Goal: Communication & Community: Answer question/provide support

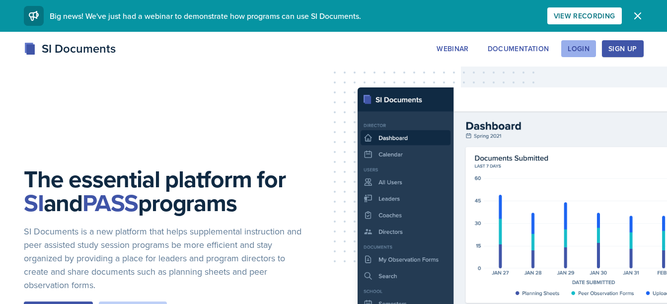
click at [588, 42] on button "Login" at bounding box center [578, 48] width 35 height 17
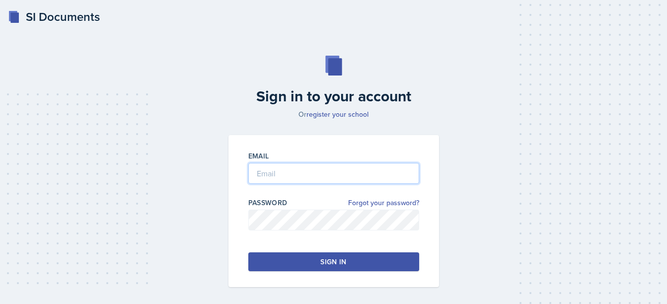
click at [306, 172] on input "email" at bounding box center [333, 173] width 171 height 21
click at [277, 180] on input "email" at bounding box center [333, 173] width 171 height 21
type input "[EMAIL_ADDRESS][DOMAIN_NAME]"
click at [390, 257] on button "Sign in" at bounding box center [333, 261] width 171 height 19
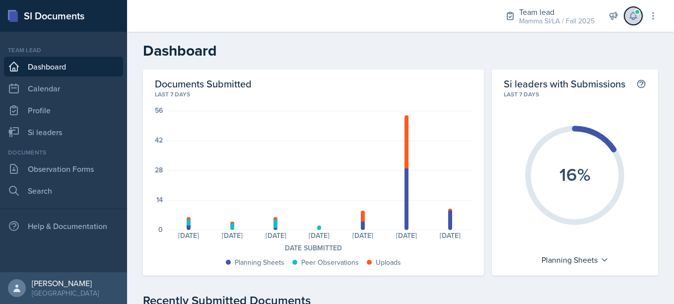
click at [640, 16] on button at bounding box center [633, 16] width 18 height 18
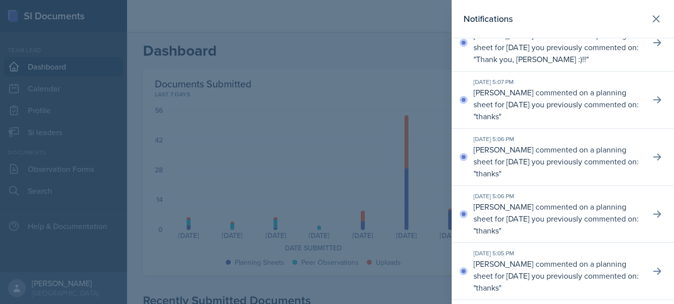
scroll to position [82, 0]
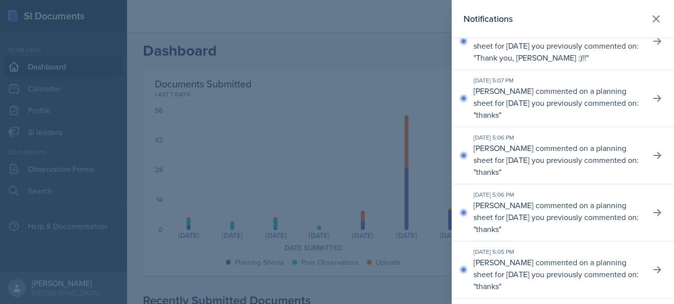
click at [399, 101] on div at bounding box center [337, 152] width 674 height 304
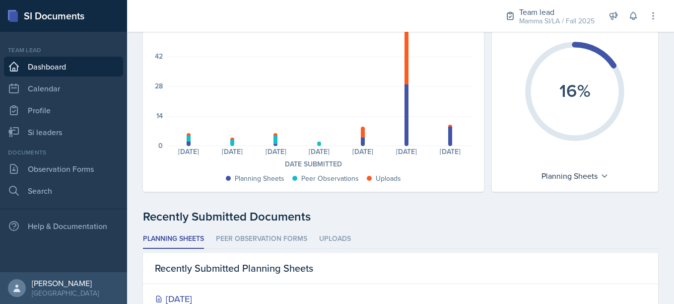
scroll to position [103, 0]
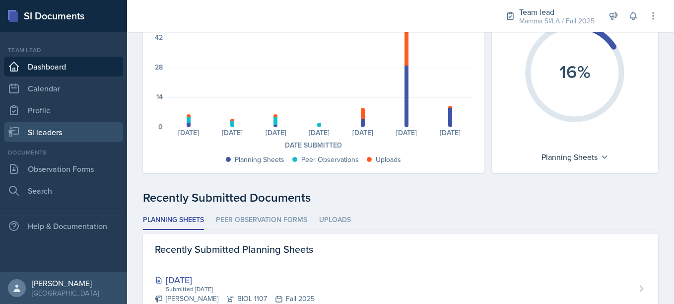
click at [59, 136] on link "Si leaders" at bounding box center [63, 132] width 119 height 20
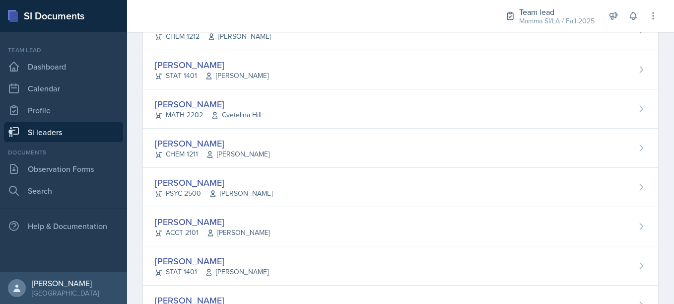
scroll to position [787, 0]
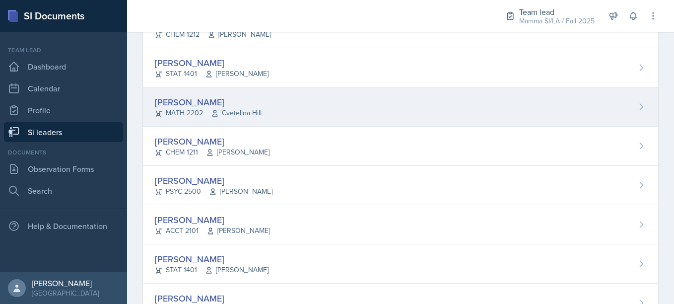
click at [272, 95] on div "[PERSON_NAME] MATH 2202 [GEOGRAPHIC_DATA]" at bounding box center [400, 106] width 515 height 39
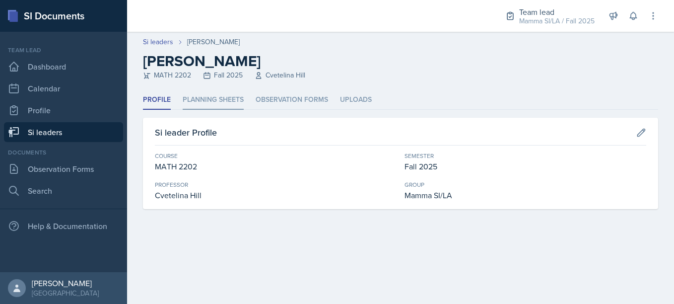
click at [227, 101] on li "Planning Sheets" at bounding box center [213, 99] width 61 height 19
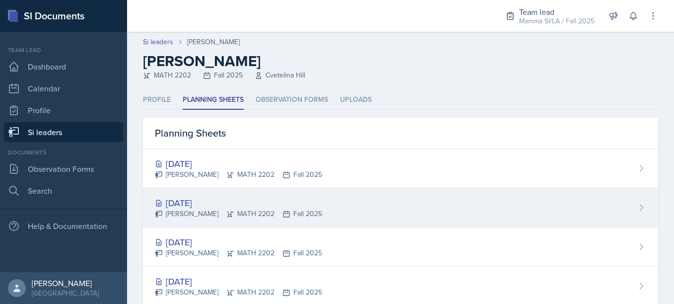
click at [231, 194] on div "[DATE] [PERSON_NAME] MATH 2202 Fall 2025" at bounding box center [400, 207] width 515 height 39
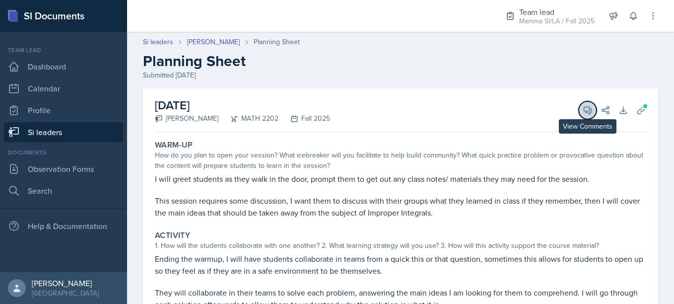
click at [583, 115] on icon at bounding box center [588, 110] width 10 height 10
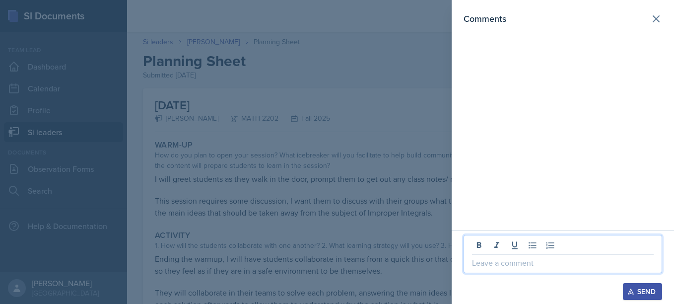
click at [511, 258] on p at bounding box center [563, 263] width 182 height 12
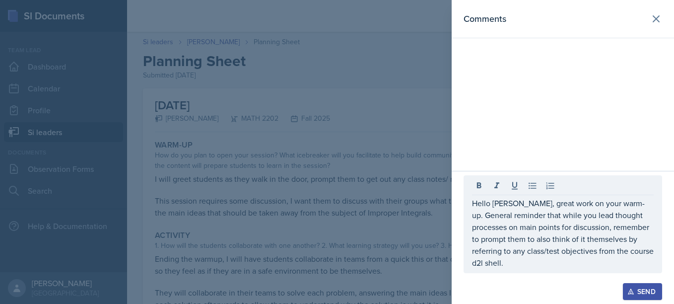
click at [377, 223] on div at bounding box center [337, 152] width 674 height 304
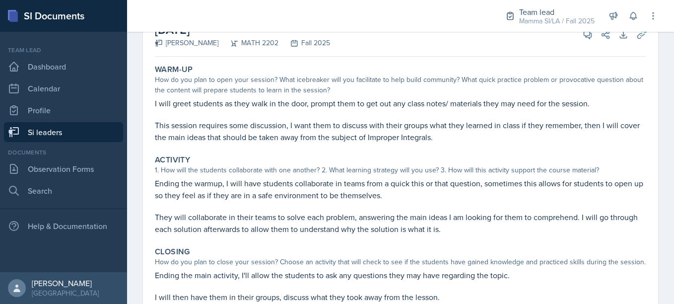
scroll to position [77, 0]
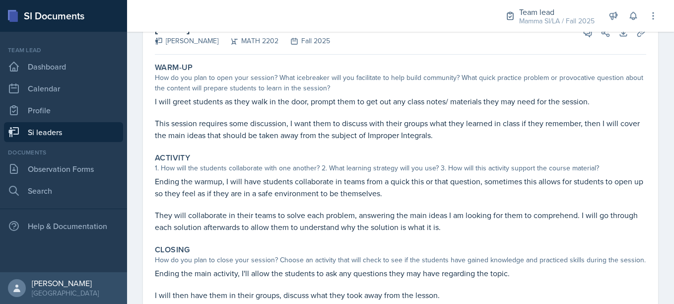
click at [377, 223] on p "They will collaborate in their teams to solve each problem, answering the main …" at bounding box center [400, 221] width 491 height 24
click at [380, 222] on p "They will collaborate in their teams to solve each problem, answering the main …" at bounding box center [400, 221] width 491 height 24
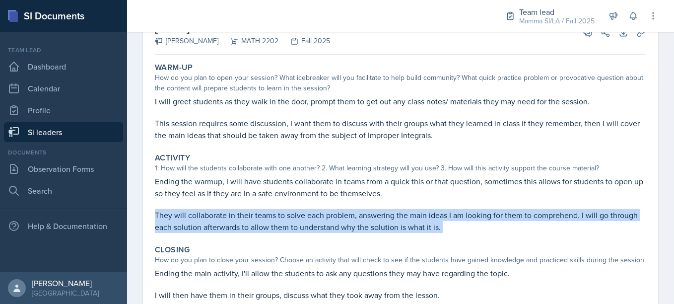
click at [380, 222] on p "They will collaborate in their teams to solve each problem, answering the main …" at bounding box center [400, 221] width 491 height 24
click at [293, 227] on p "They will collaborate in their teams to solve each problem, answering the main …" at bounding box center [400, 221] width 491 height 24
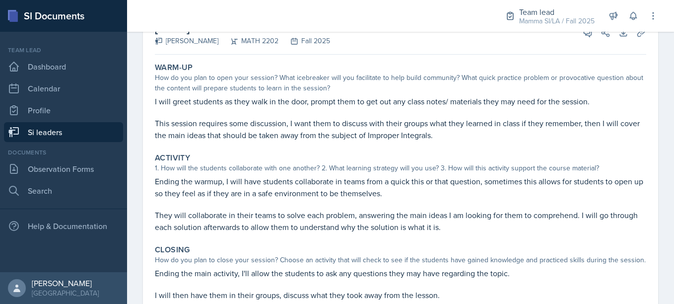
scroll to position [0, 0]
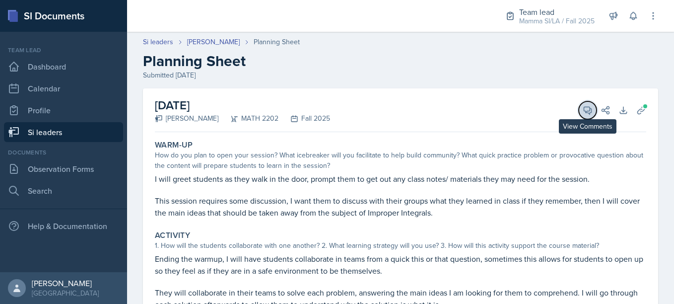
click at [585, 112] on icon at bounding box center [588, 110] width 10 height 10
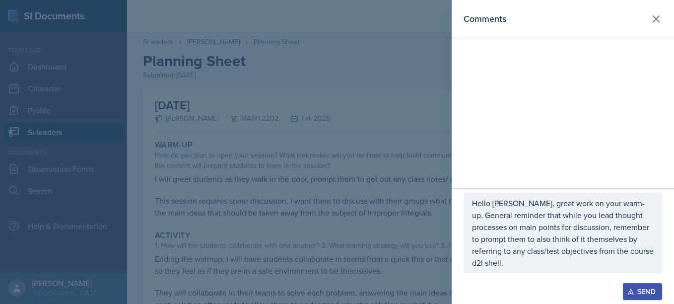
click at [542, 258] on p "Hello [PERSON_NAME], great work on your warm-up. General reminder that while yo…" at bounding box center [563, 232] width 182 height 71
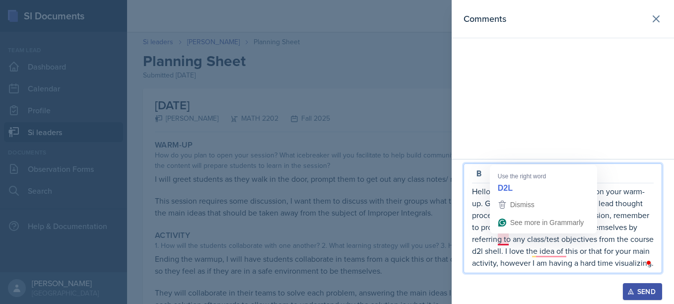
click at [503, 241] on p "Hello [PERSON_NAME], great work on your warm-up. General reminder that while yo…" at bounding box center [563, 226] width 182 height 83
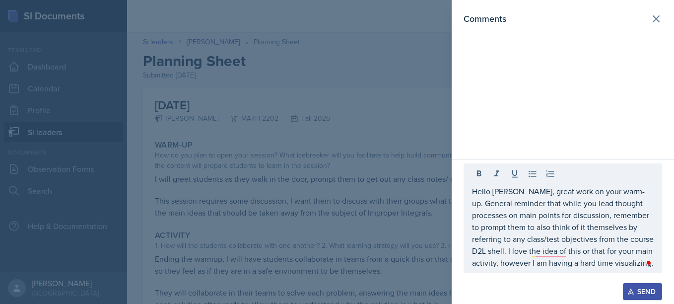
click at [518, 270] on div "Hello [PERSON_NAME], great work on your warm-up. General reminder that while yo…" at bounding box center [563, 218] width 199 height 110
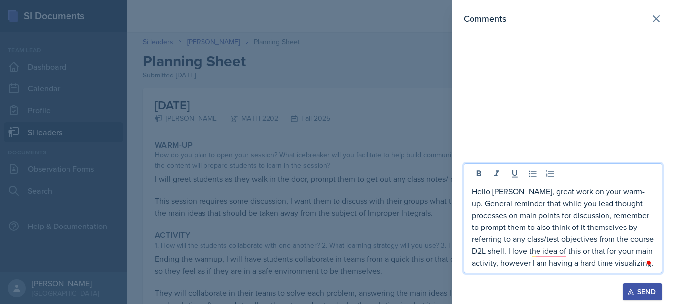
click at [522, 264] on p "Hello [PERSON_NAME], great work on your warm-up. General reminder that while yo…" at bounding box center [563, 226] width 182 height 83
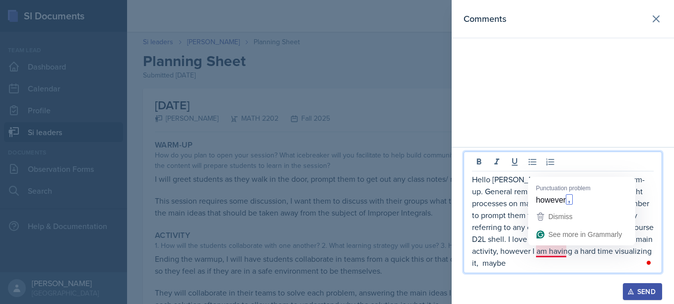
click at [554, 252] on p "Hello [PERSON_NAME], great work on your warm-up. General reminder that while yo…" at bounding box center [563, 220] width 182 height 95
click at [549, 253] on p "Hello [PERSON_NAME], great work on your warm-up. General reminder that while yo…" at bounding box center [563, 220] width 182 height 95
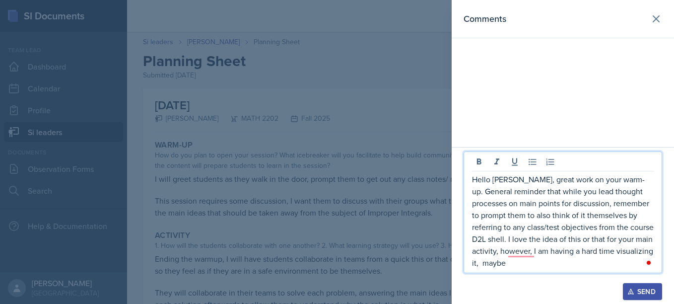
click at [553, 262] on p "Hello [PERSON_NAME], great work on your warm-up. General reminder that while yo…" at bounding box center [563, 220] width 182 height 95
click at [530, 256] on p "Hello [PERSON_NAME], great work on your warm-up. General reminder that while yo…" at bounding box center [563, 220] width 182 height 95
click at [542, 267] on p "Hello [PERSON_NAME], great work on your warm-up. General reminder that while yo…" at bounding box center [563, 220] width 182 height 95
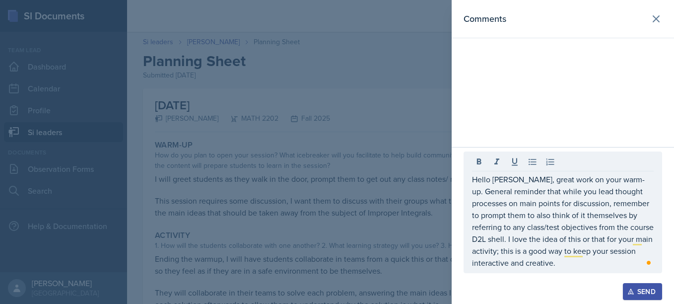
click at [389, 244] on div at bounding box center [337, 152] width 674 height 304
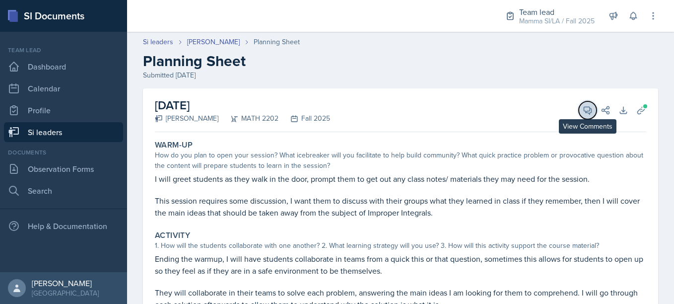
click at [580, 116] on button "View Comments" at bounding box center [588, 110] width 18 height 18
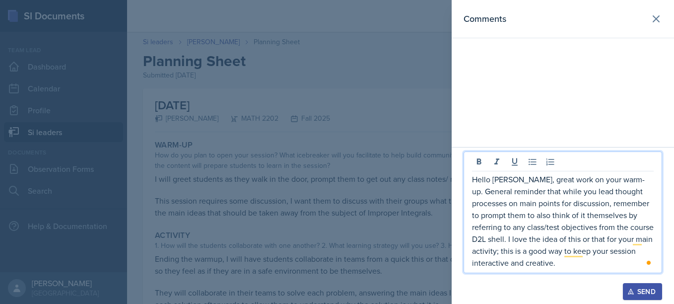
click at [644, 235] on p "Hello [PERSON_NAME], great work on your warm-up. General reminder that while yo…" at bounding box center [563, 220] width 182 height 95
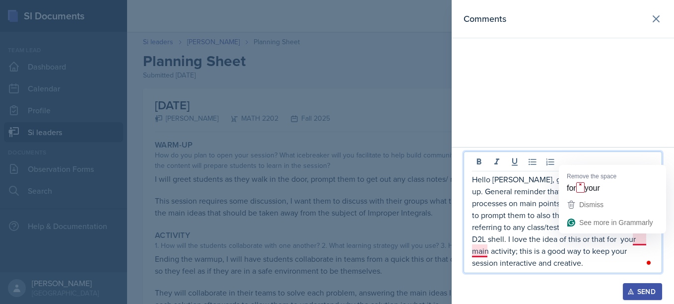
click at [640, 242] on p "Hello [PERSON_NAME], great work on your warm-up. General reminder that while yo…" at bounding box center [563, 220] width 182 height 95
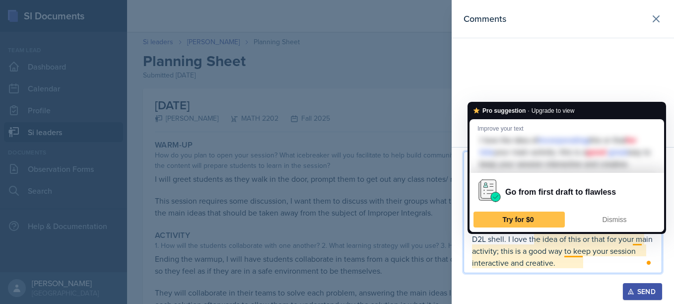
click at [578, 252] on p "Hello [PERSON_NAME], great work on your warm-up. General reminder that while yo…" at bounding box center [563, 220] width 182 height 95
click at [586, 267] on p "Hello [PERSON_NAME], great work on your warm-up. General reminder that while yo…" at bounding box center [563, 220] width 182 height 95
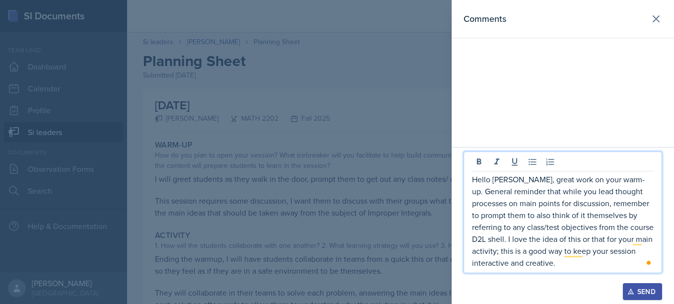
click at [395, 245] on div at bounding box center [337, 152] width 674 height 304
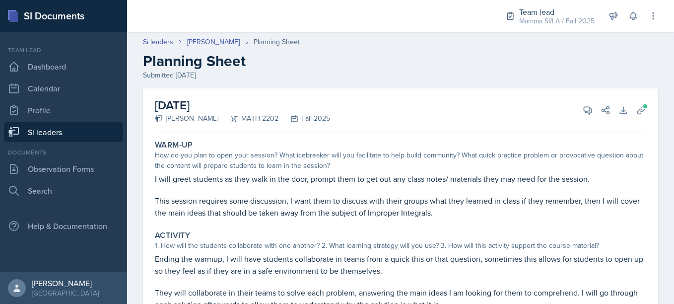
click at [582, 101] on div "[DATE] [PERSON_NAME] MATH 2202 Fall 2025 View Comments Comments Hello [PERSON_N…" at bounding box center [400, 110] width 491 height 44
click at [583, 108] on icon at bounding box center [588, 110] width 10 height 10
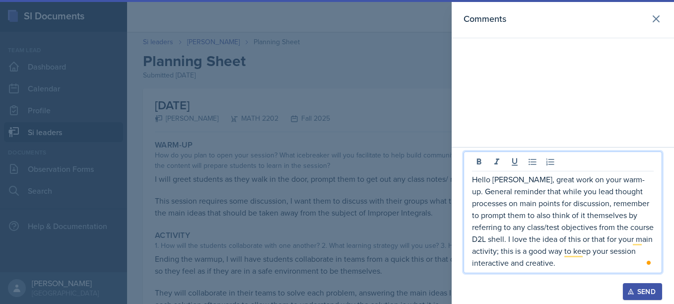
click at [585, 263] on p "Hello [PERSON_NAME], great work on your warm-up. General reminder that while yo…" at bounding box center [563, 220] width 182 height 95
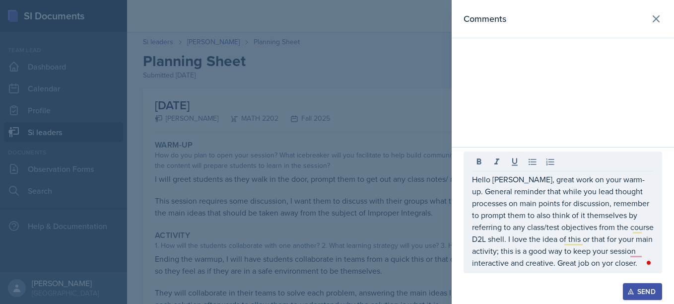
click at [418, 212] on div at bounding box center [337, 152] width 674 height 304
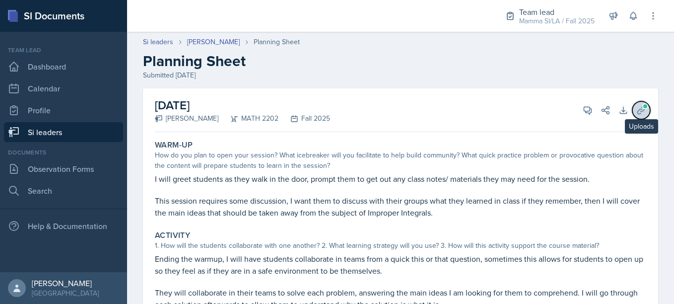
click at [632, 108] on button "Uploads" at bounding box center [641, 110] width 18 height 18
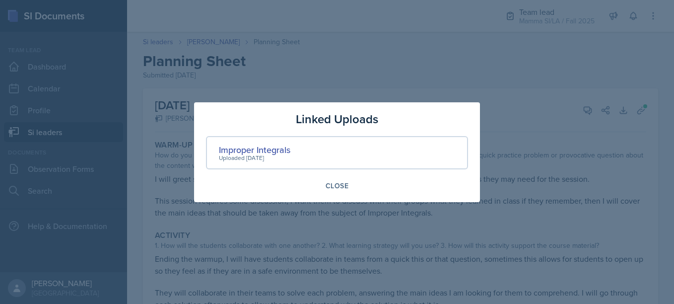
click at [440, 253] on div at bounding box center [337, 152] width 674 height 304
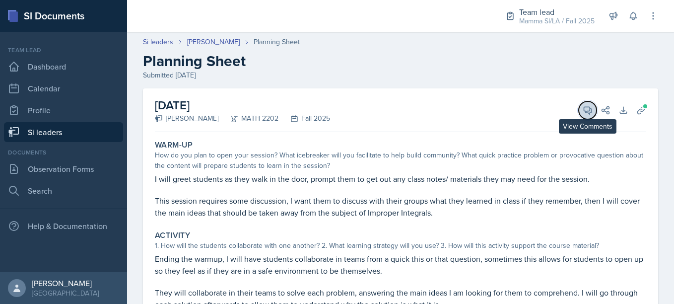
click at [579, 117] on button "View Comments" at bounding box center [588, 110] width 18 height 18
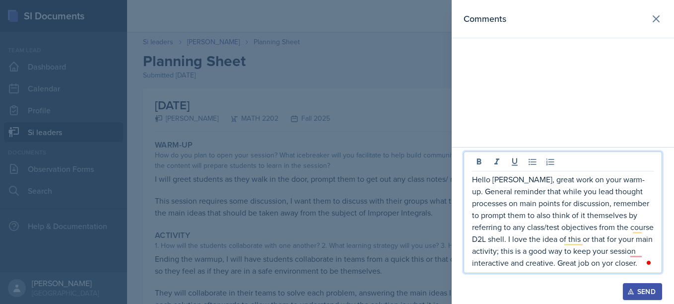
click at [516, 266] on p "Hello [PERSON_NAME], great work on your warm-up. General reminder that while yo…" at bounding box center [563, 220] width 182 height 95
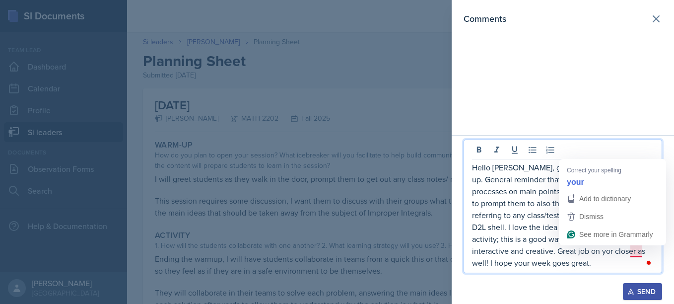
click at [636, 254] on p "Hello [PERSON_NAME], great work on your warm-up. General reminder that while yo…" at bounding box center [563, 214] width 182 height 107
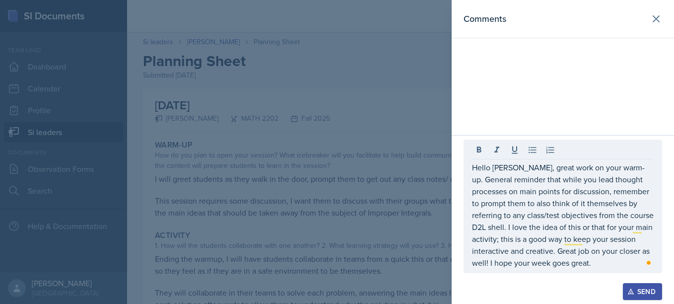
click at [641, 288] on div "Send" at bounding box center [642, 291] width 26 height 8
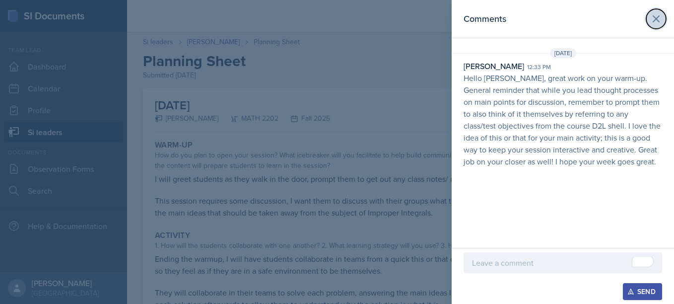
click at [655, 14] on icon at bounding box center [656, 19] width 12 height 12
